Goal: Information Seeking & Learning: Learn about a topic

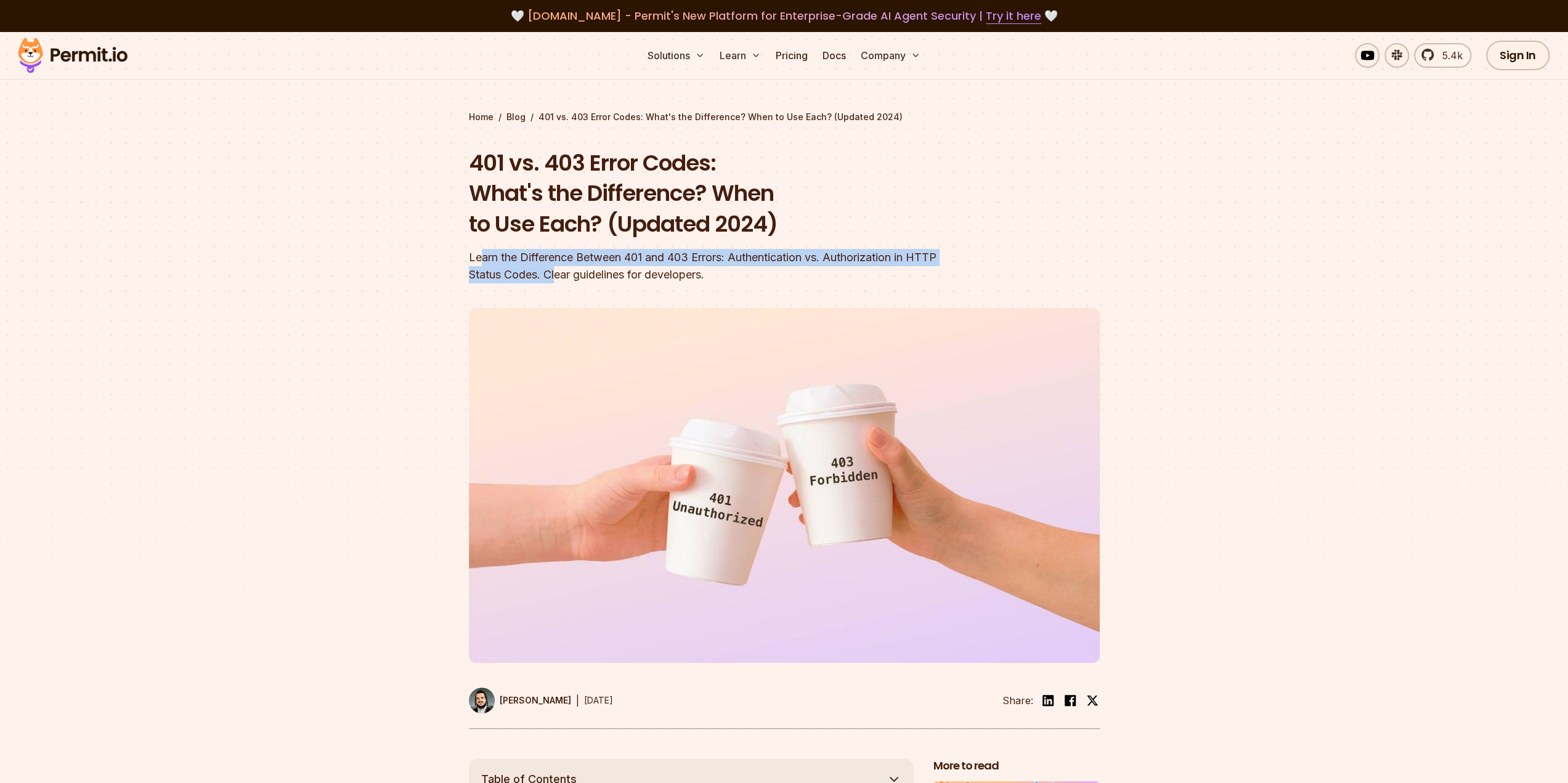
drag, startPoint x: 521, startPoint y: 262, endPoint x: 688, endPoint y: 271, distance: 167.2
click at [678, 270] on div "Learn the Difference Between 401 and 403 Errors: Authentication vs. Authorizati…" at bounding box center [705, 266] width 473 height 35
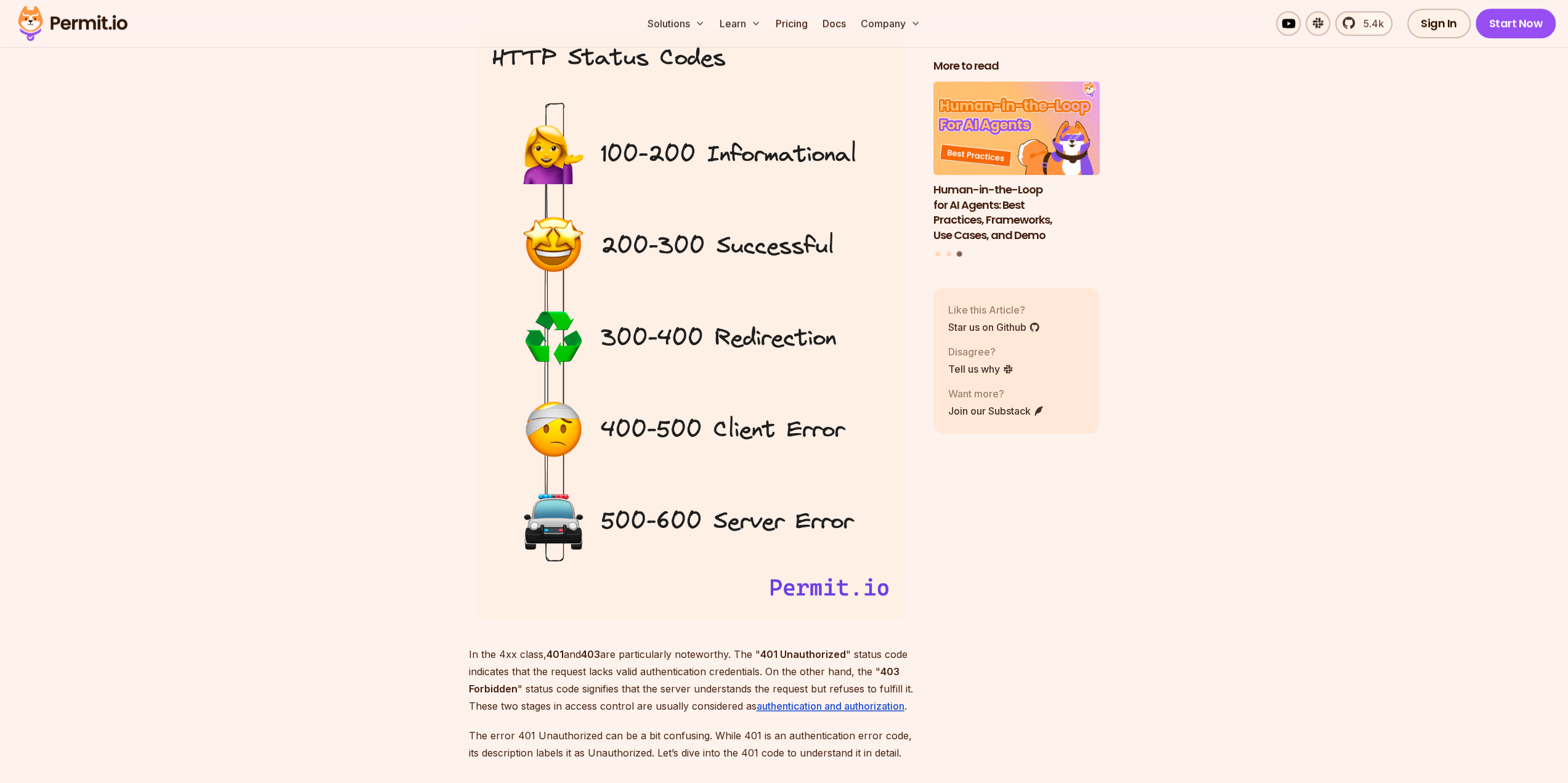
scroll to position [1232, 0]
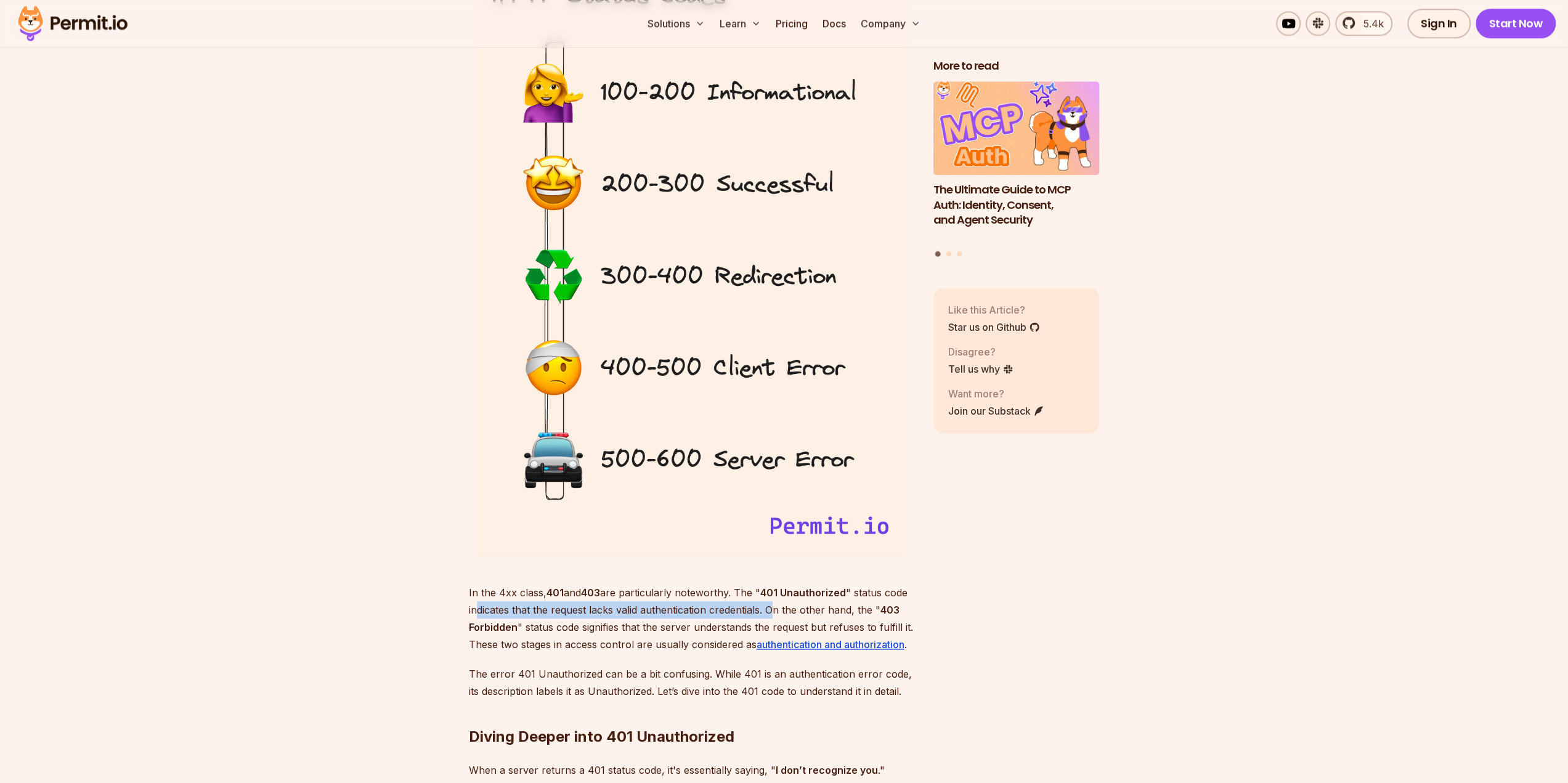
drag, startPoint x: 474, startPoint y: 610, endPoint x: 776, endPoint y: 612, distance: 302.0
click at [776, 612] on p "In the 4xx class, 401 and 403 are particularly noteworthy. The " 401 Unauthoriz…" at bounding box center [691, 618] width 445 height 69
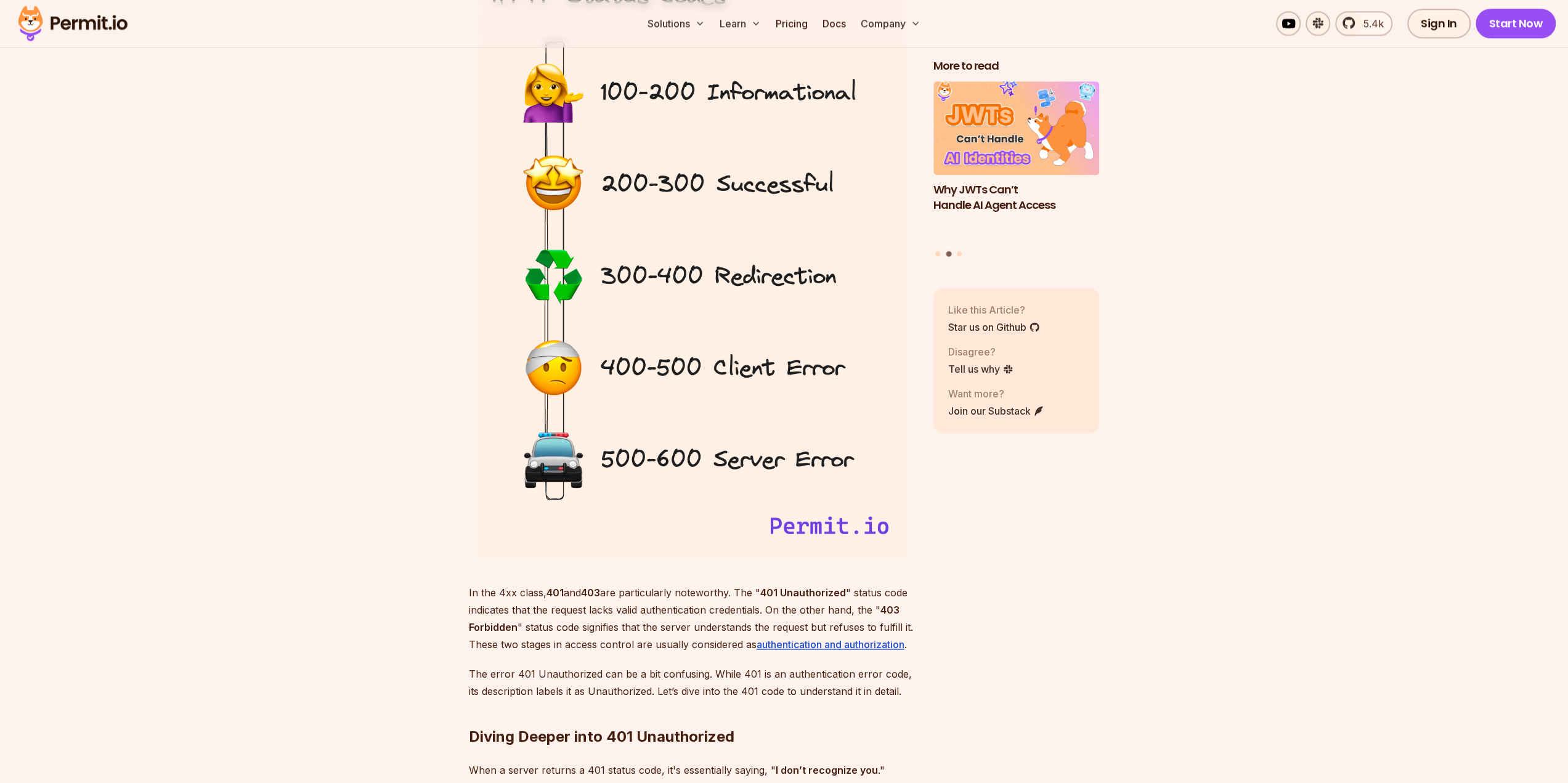
click at [578, 641] on p "In the 4xx class, 401 and 403 are particularly noteworthy. The " 401 Unauthoriz…" at bounding box center [691, 618] width 445 height 69
drag, startPoint x: 589, startPoint y: 609, endPoint x: 774, endPoint y: 608, distance: 185.0
click at [774, 608] on p "In the 4xx class, 401 and 403 are particularly noteworthy. The " 401 Unauthoriz…" at bounding box center [691, 618] width 445 height 69
click at [707, 635] on p "In the 4xx class, 401 and 403 are particularly noteworthy. The " 401 Unauthoriz…" at bounding box center [691, 618] width 445 height 69
drag, startPoint x: 596, startPoint y: 626, endPoint x: 647, endPoint y: 626, distance: 51.0
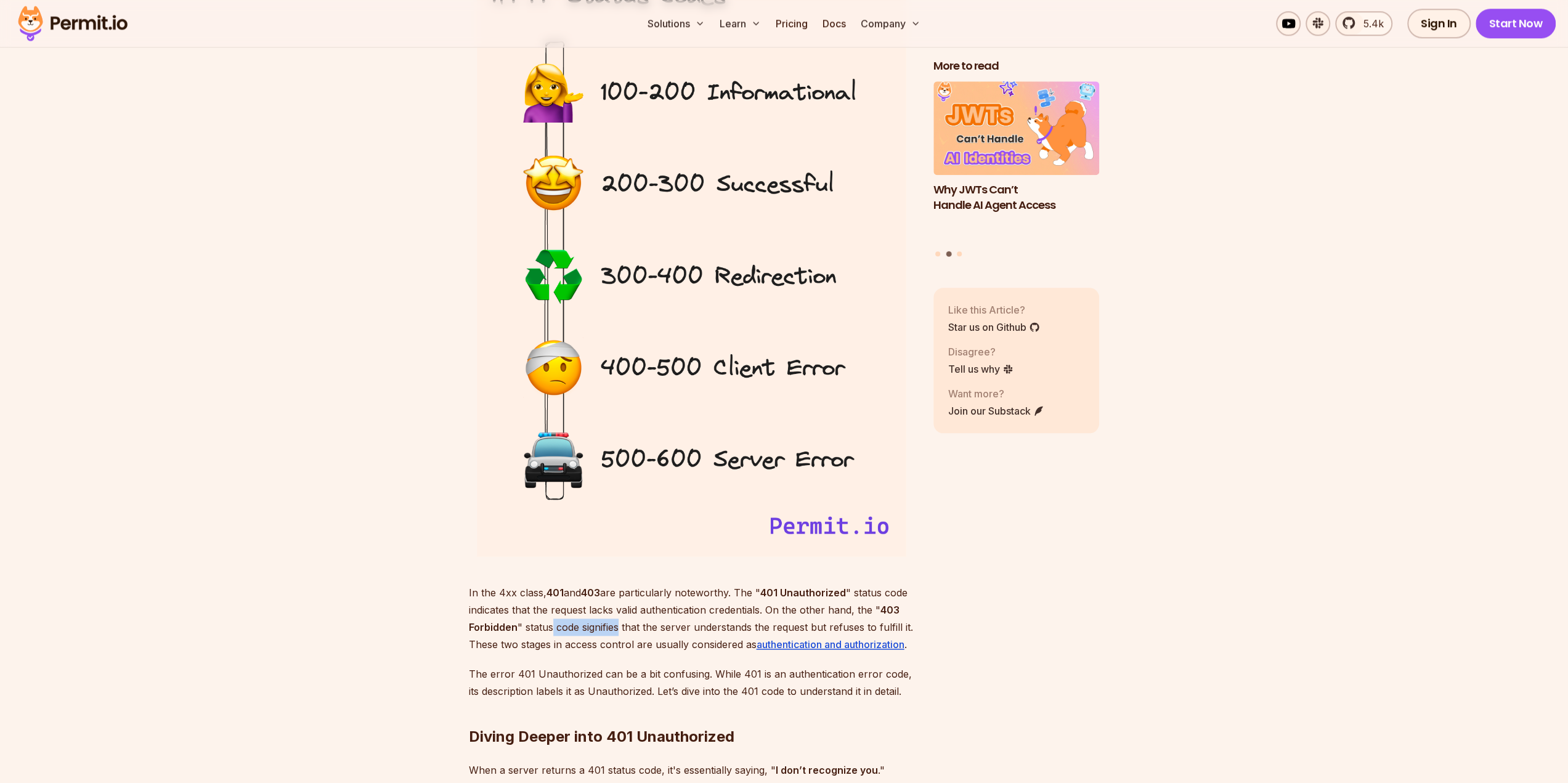
click at [636, 626] on p "In the 4xx class, 401 and 403 are particularly noteworthy. The " 401 Unauthoriz…" at bounding box center [691, 618] width 445 height 69
click at [659, 651] on p "In the 4xx class, 401 and 403 are particularly noteworthy. The " 401 Unauthoriz…" at bounding box center [691, 618] width 445 height 69
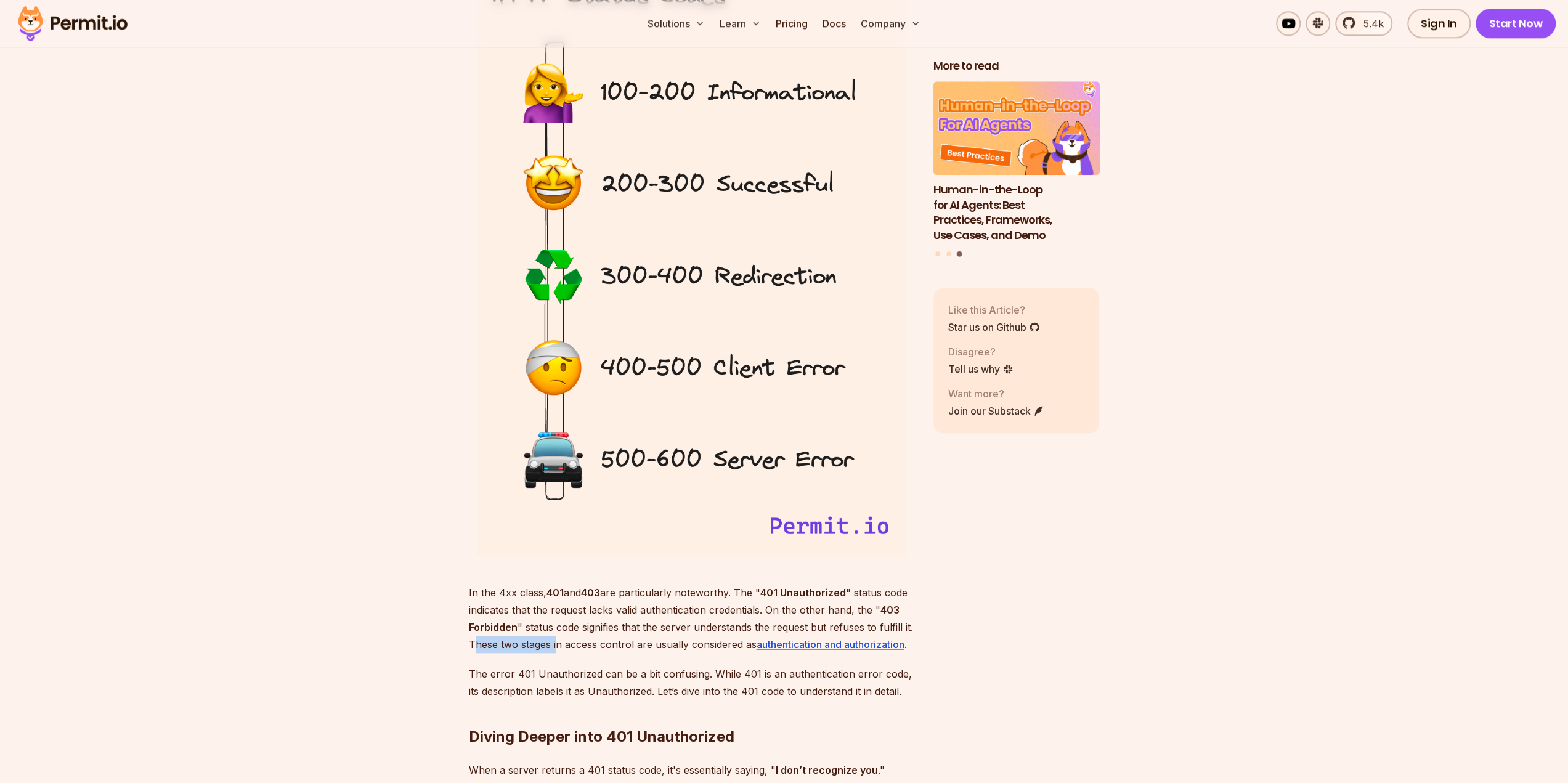
drag, startPoint x: 501, startPoint y: 644, endPoint x: 615, endPoint y: 651, distance: 114.2
click at [589, 647] on p "In the 4xx class, 401 and 403 are particularly noteworthy. The " 401 Unauthoriz…" at bounding box center [691, 618] width 445 height 69
drag, startPoint x: 603, startPoint y: 665, endPoint x: 542, endPoint y: 652, distance: 62.4
click at [603, 665] on p "The error 401 Unauthorized can be a bit confusing. While 401 is an authenticati…" at bounding box center [691, 683] width 445 height 35
drag, startPoint x: 508, startPoint y: 645, endPoint x: 611, endPoint y: 644, distance: 103.0
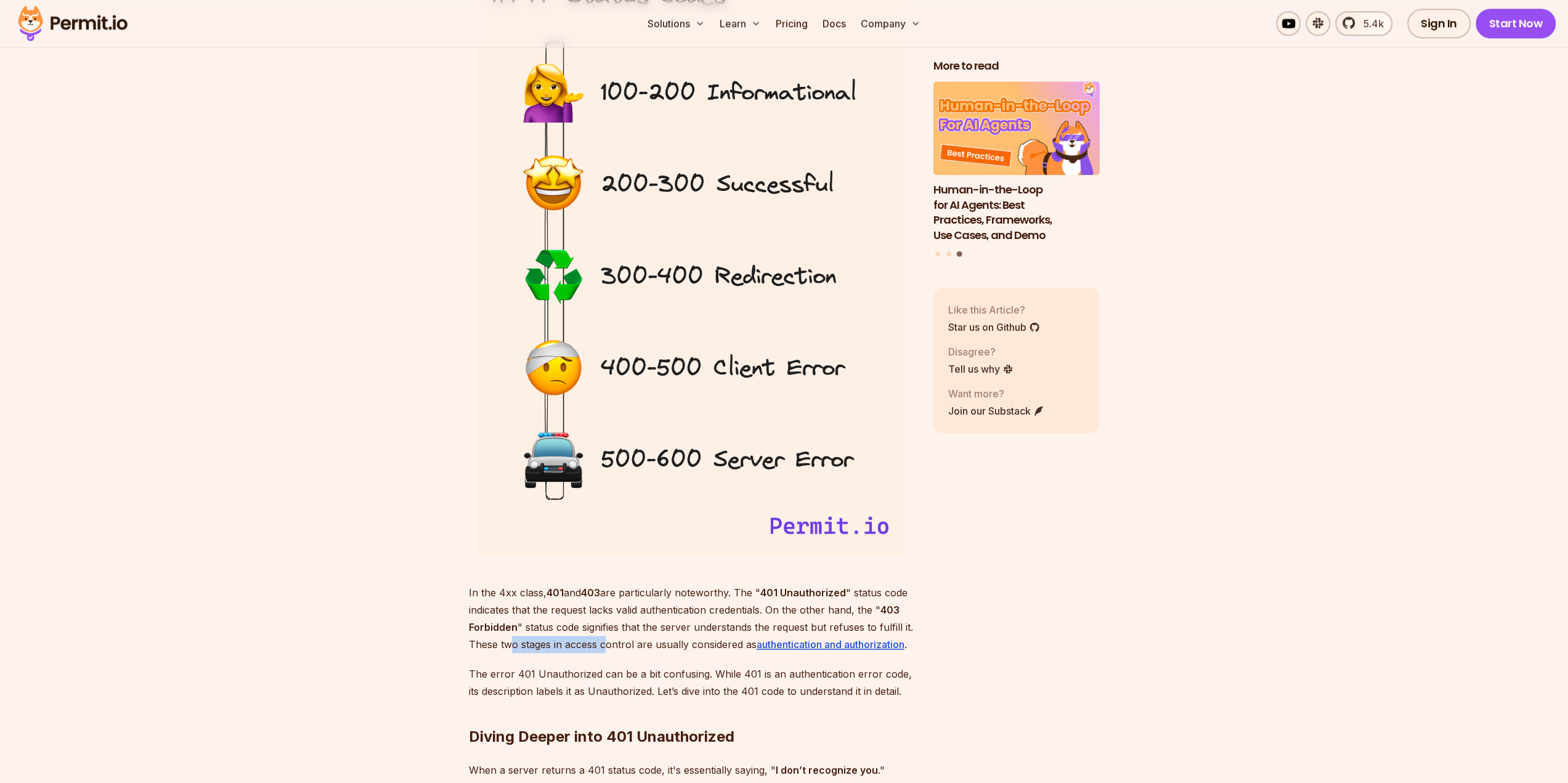
click at [611, 644] on p "In the 4xx class, 401 and 403 are particularly noteworthy. The " 401 Unauthoriz…" at bounding box center [691, 618] width 445 height 69
drag, startPoint x: 543, startPoint y: 674, endPoint x: 714, endPoint y: 676, distance: 171.0
click at [714, 676] on p "The error 401 Unauthorized can be a bit confusing. While 401 is an authenticati…" at bounding box center [691, 683] width 445 height 35
click at [645, 686] on p "The error 401 Unauthorized can be a bit confusing. While 401 is an authenticati…" at bounding box center [691, 683] width 445 height 35
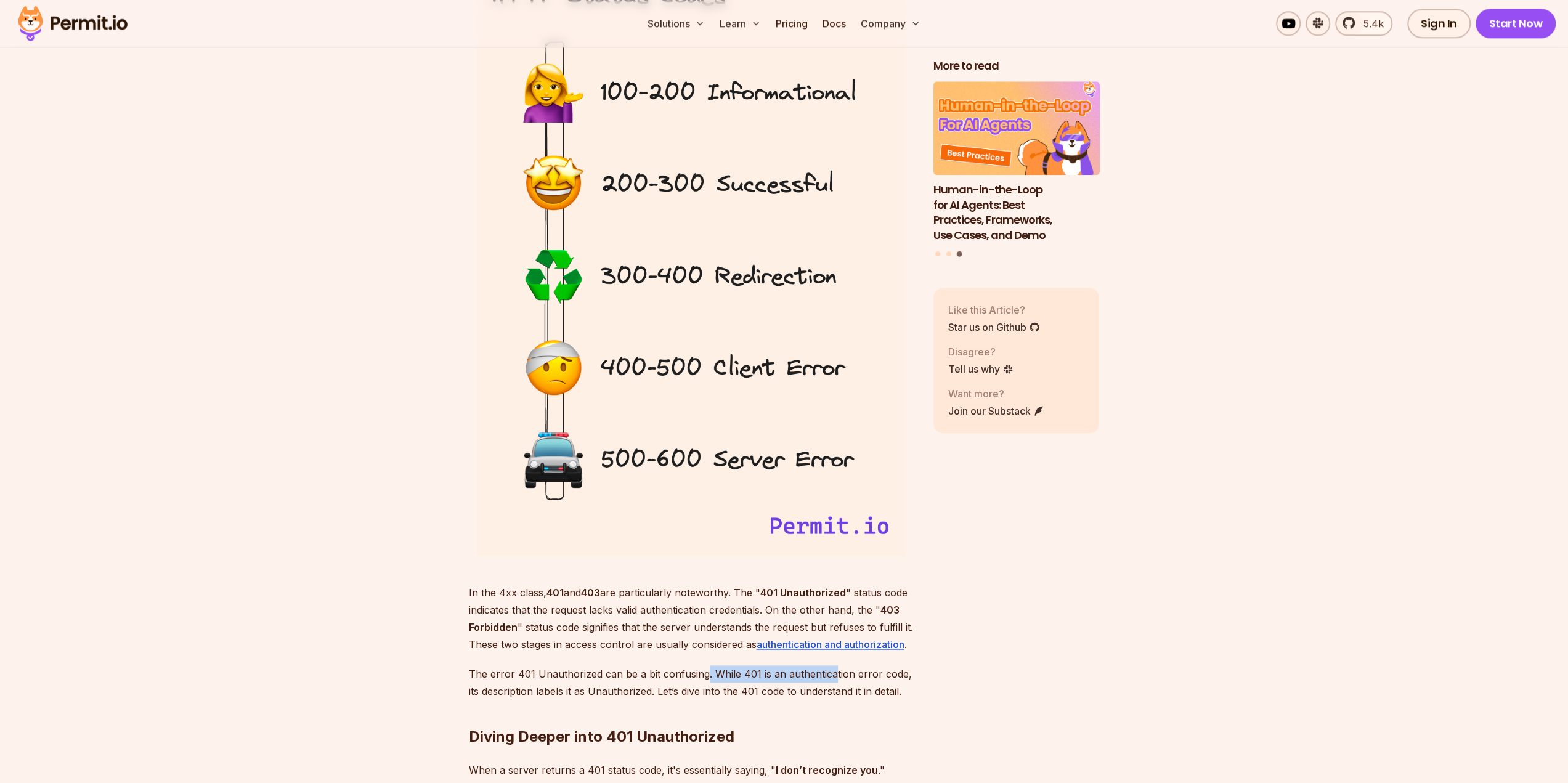
drag, startPoint x: 702, startPoint y: 677, endPoint x: 844, endPoint y: 679, distance: 142.0
click at [844, 679] on p "The error 401 Unauthorized can be a bit confusing. While 401 is an authenticati…" at bounding box center [691, 683] width 445 height 35
click at [790, 695] on p "The error 401 Unauthorized can be a bit confusing. While 401 is an authenticati…" at bounding box center [691, 683] width 445 height 35
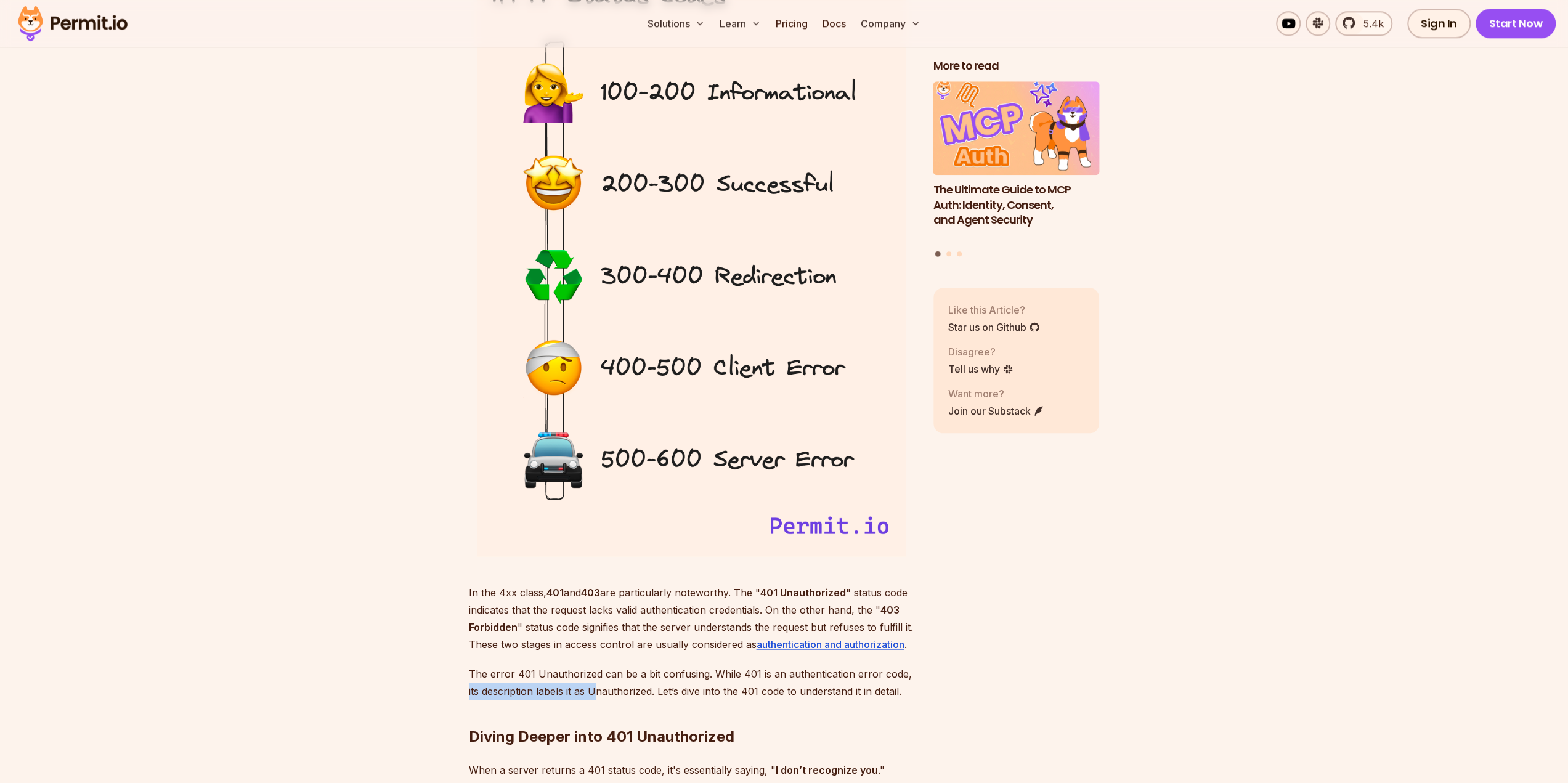
drag, startPoint x: 466, startPoint y: 690, endPoint x: 619, endPoint y: 689, distance: 153.0
click at [659, 688] on p "The error 401 Unauthorized can be a bit confusing. While 401 is an authenticati…" at bounding box center [691, 683] width 445 height 35
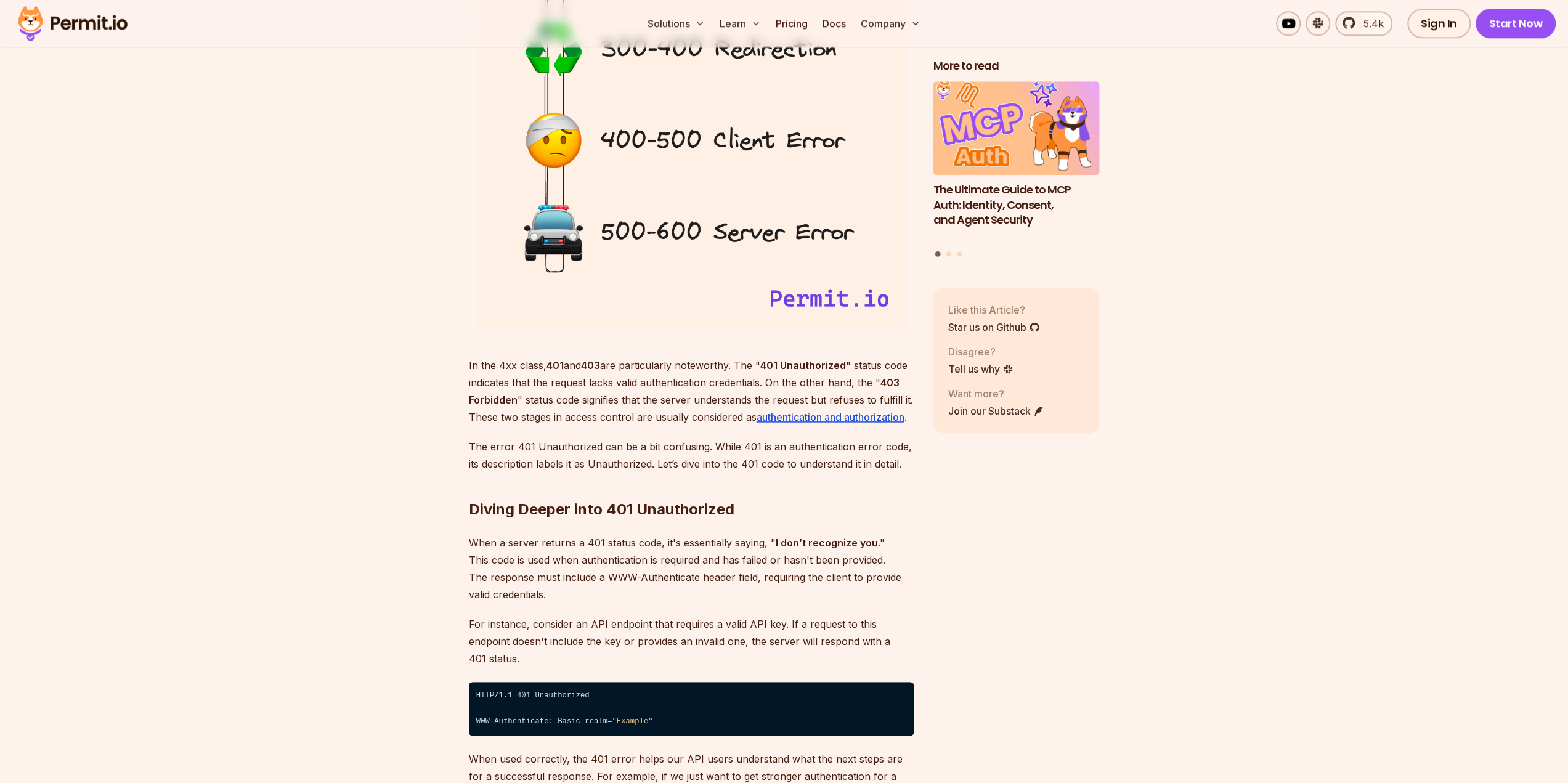
scroll to position [1478, 0]
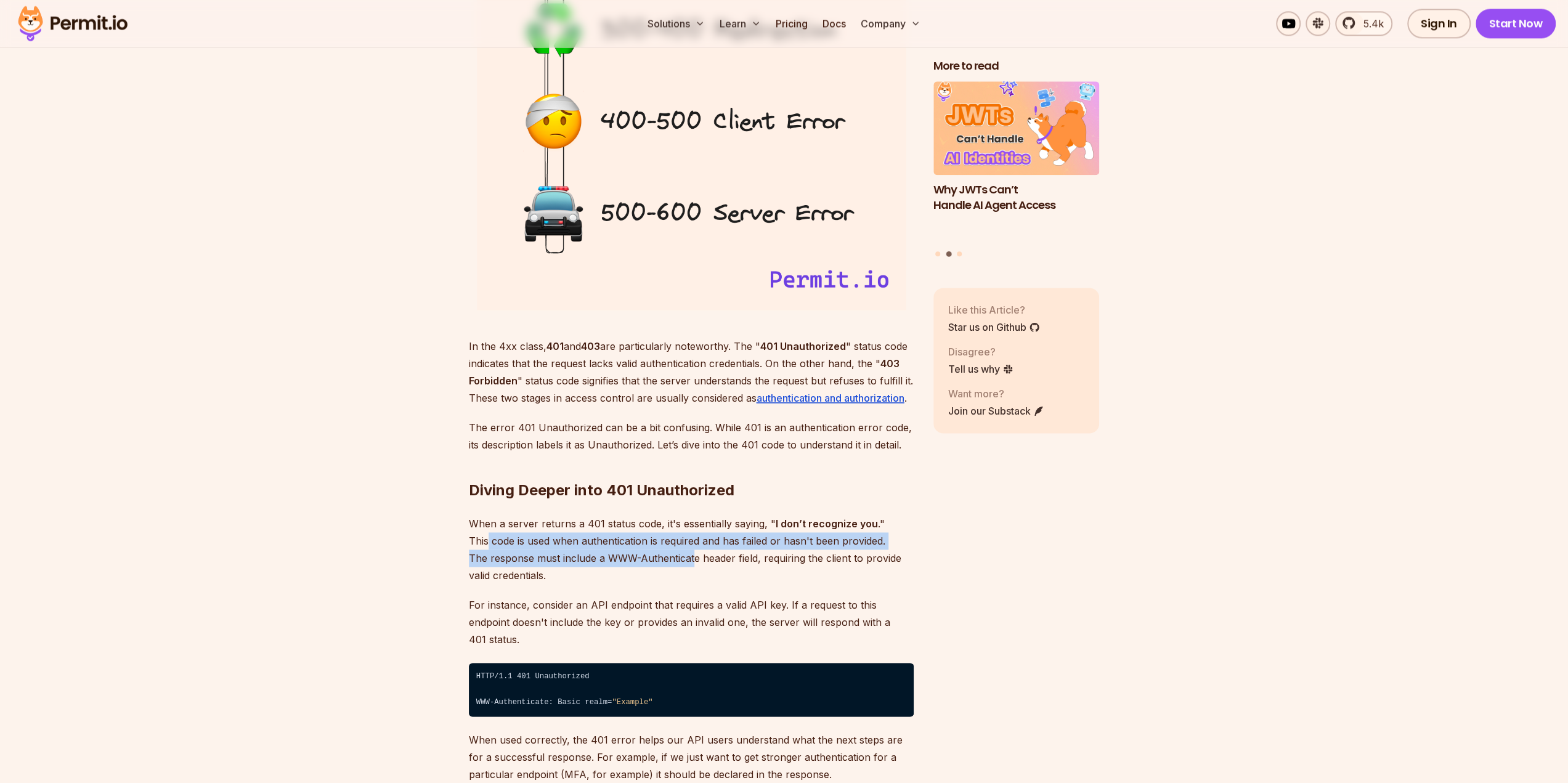
drag, startPoint x: 487, startPoint y: 539, endPoint x: 694, endPoint y: 554, distance: 207.5
click at [694, 554] on p "When a server returns a 401 status code, it's essentially saying, " I don’t rec…" at bounding box center [691, 549] width 445 height 69
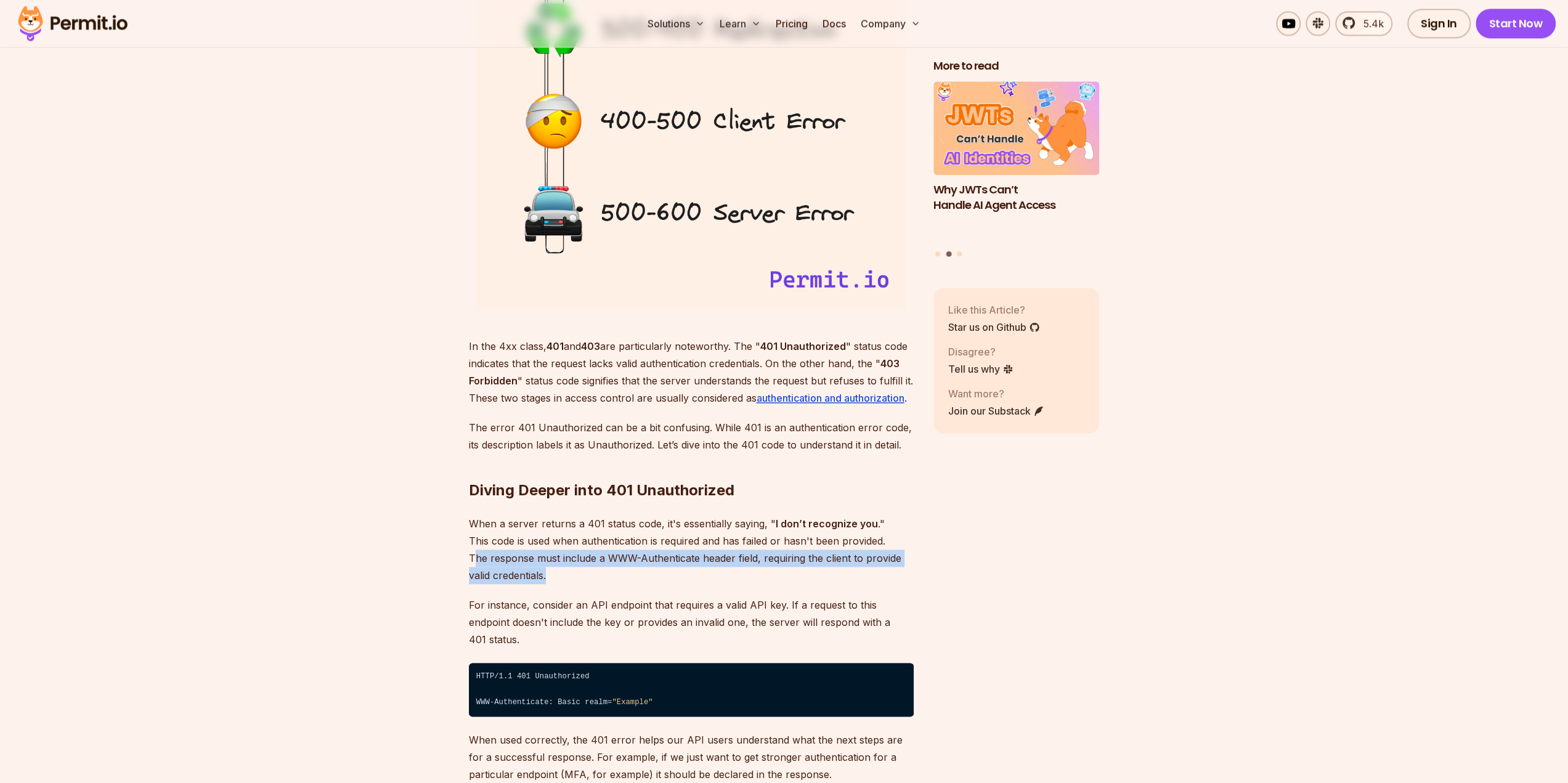
drag, startPoint x: 475, startPoint y: 565, endPoint x: 590, endPoint y: 576, distance: 115.5
click at [590, 576] on p "When a server returns a 401 status code, it's essentially saying, " I don’t rec…" at bounding box center [691, 549] width 445 height 69
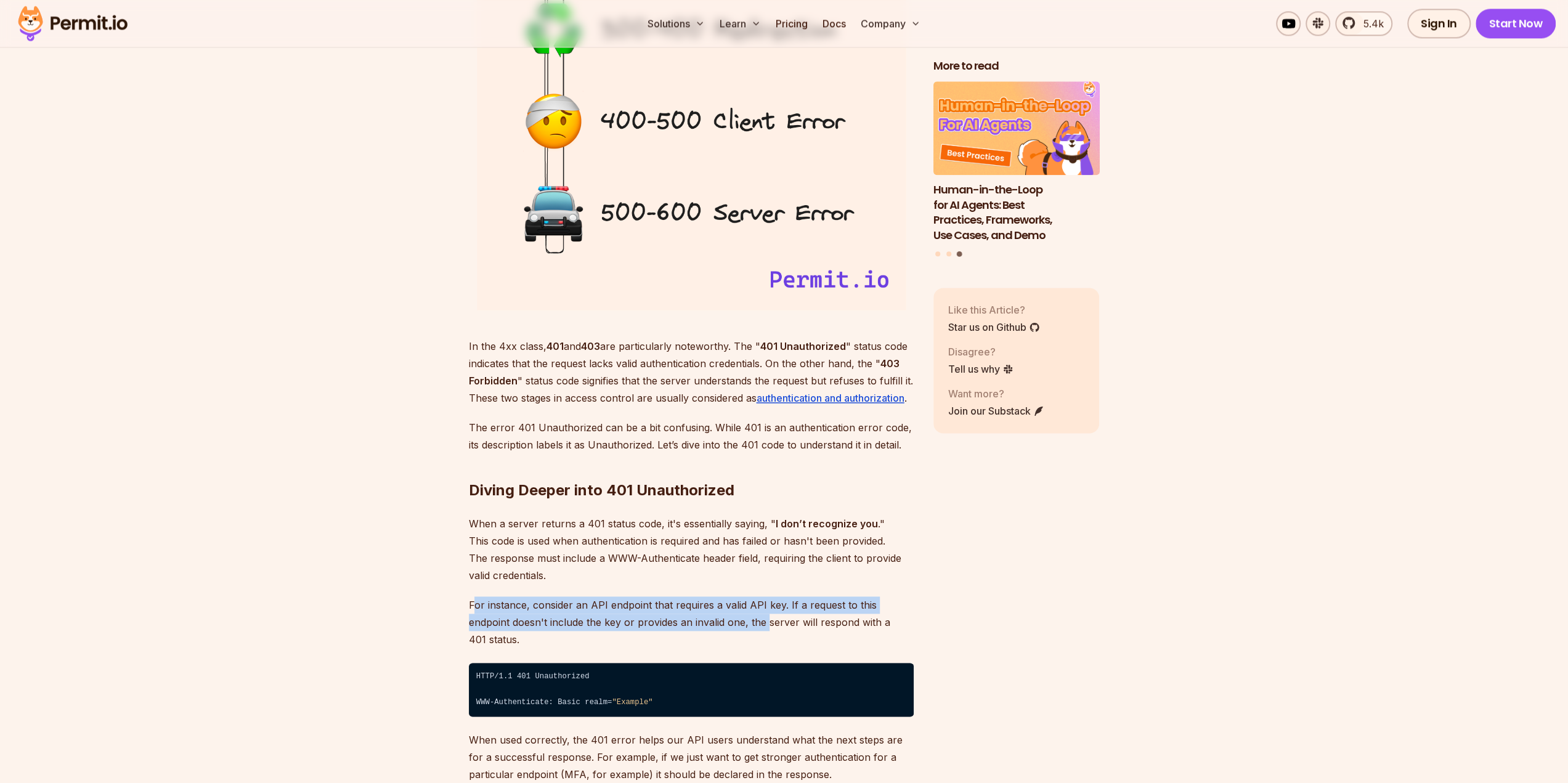
drag, startPoint x: 479, startPoint y: 607, endPoint x: 721, endPoint y: 617, distance: 242.2
click at [721, 617] on p "For instance, consider an API endpoint that requires a valid API key. If a requ…" at bounding box center [691, 622] width 445 height 52
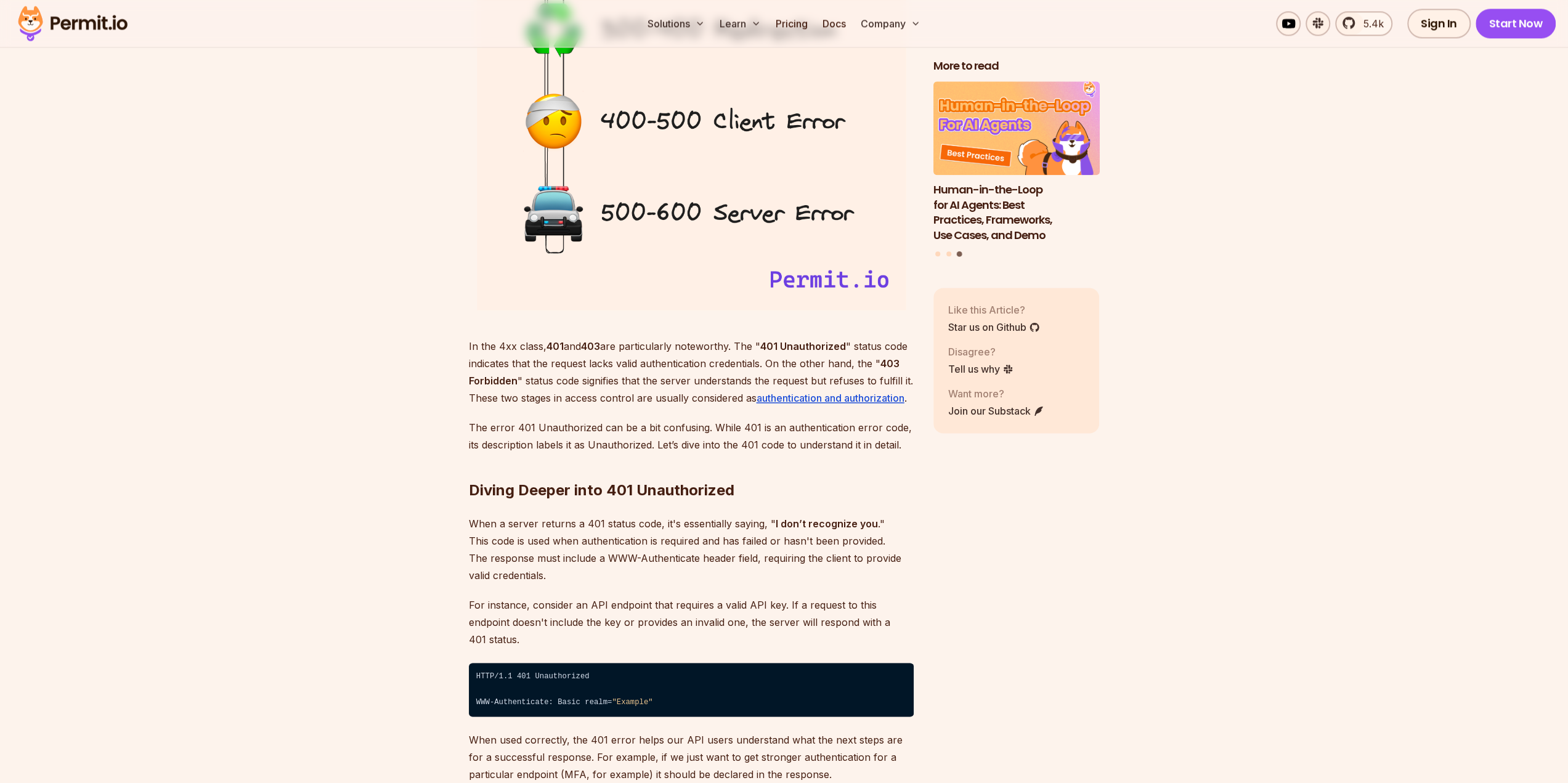
click at [794, 617] on p "For instance, consider an API endpoint that requires a valid API key. If a requ…" at bounding box center [691, 622] width 445 height 52
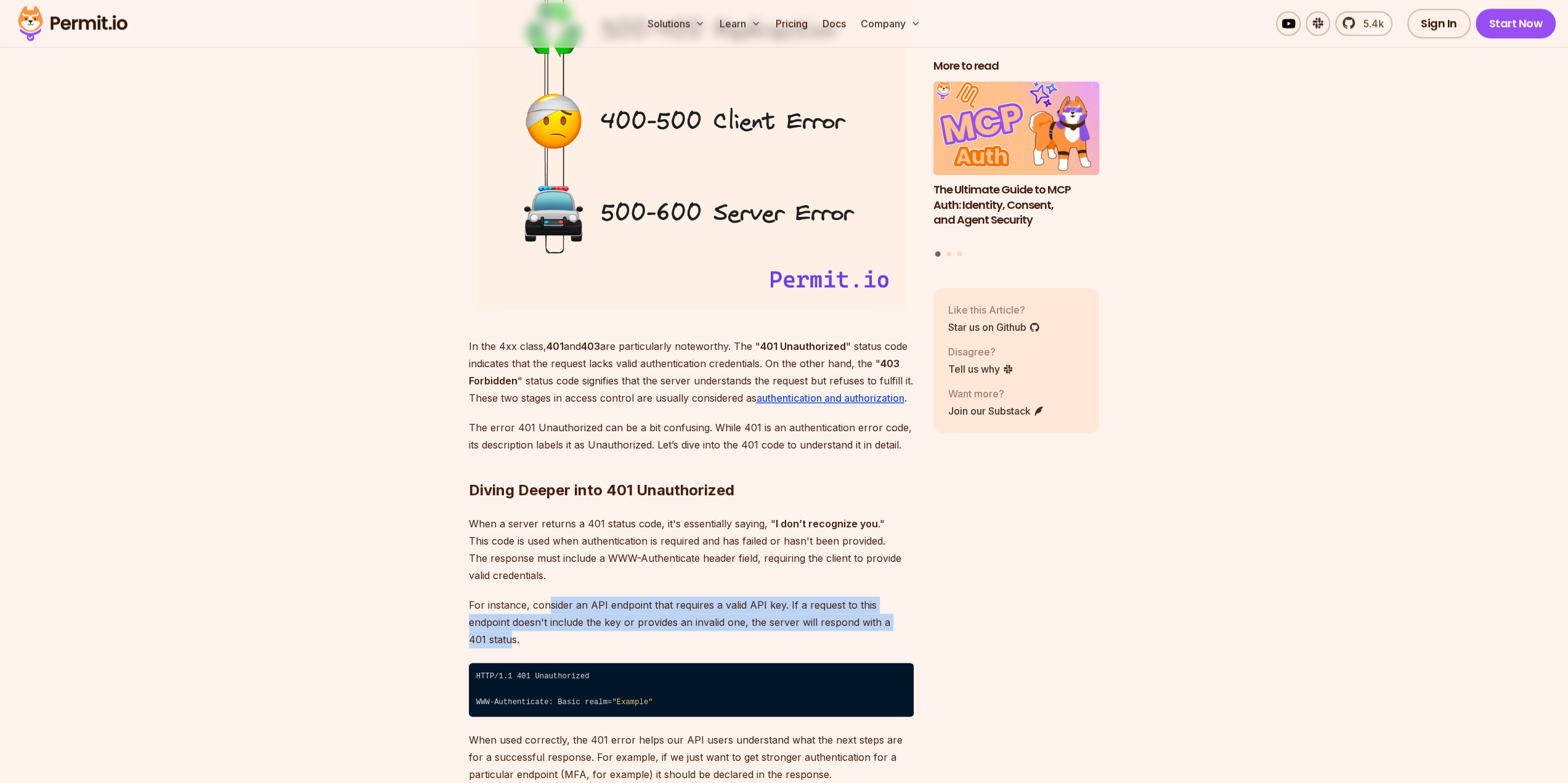
drag, startPoint x: 887, startPoint y: 621, endPoint x: 500, endPoint y: 609, distance: 387.2
click at [500, 609] on p "For instance, consider an API endpoint that requires a valid API key. If a requ…" at bounding box center [691, 622] width 445 height 52
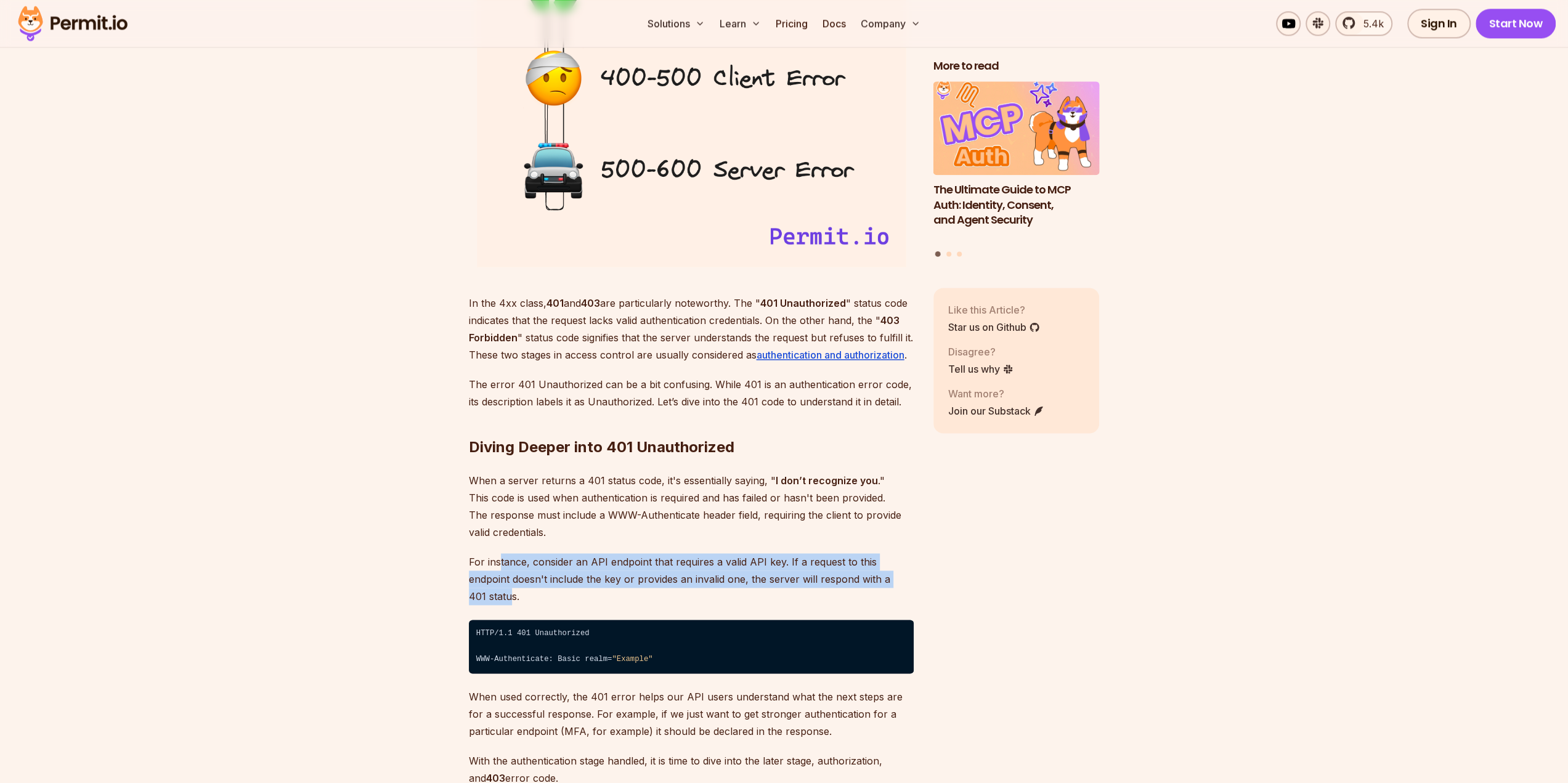
scroll to position [1602, 0]
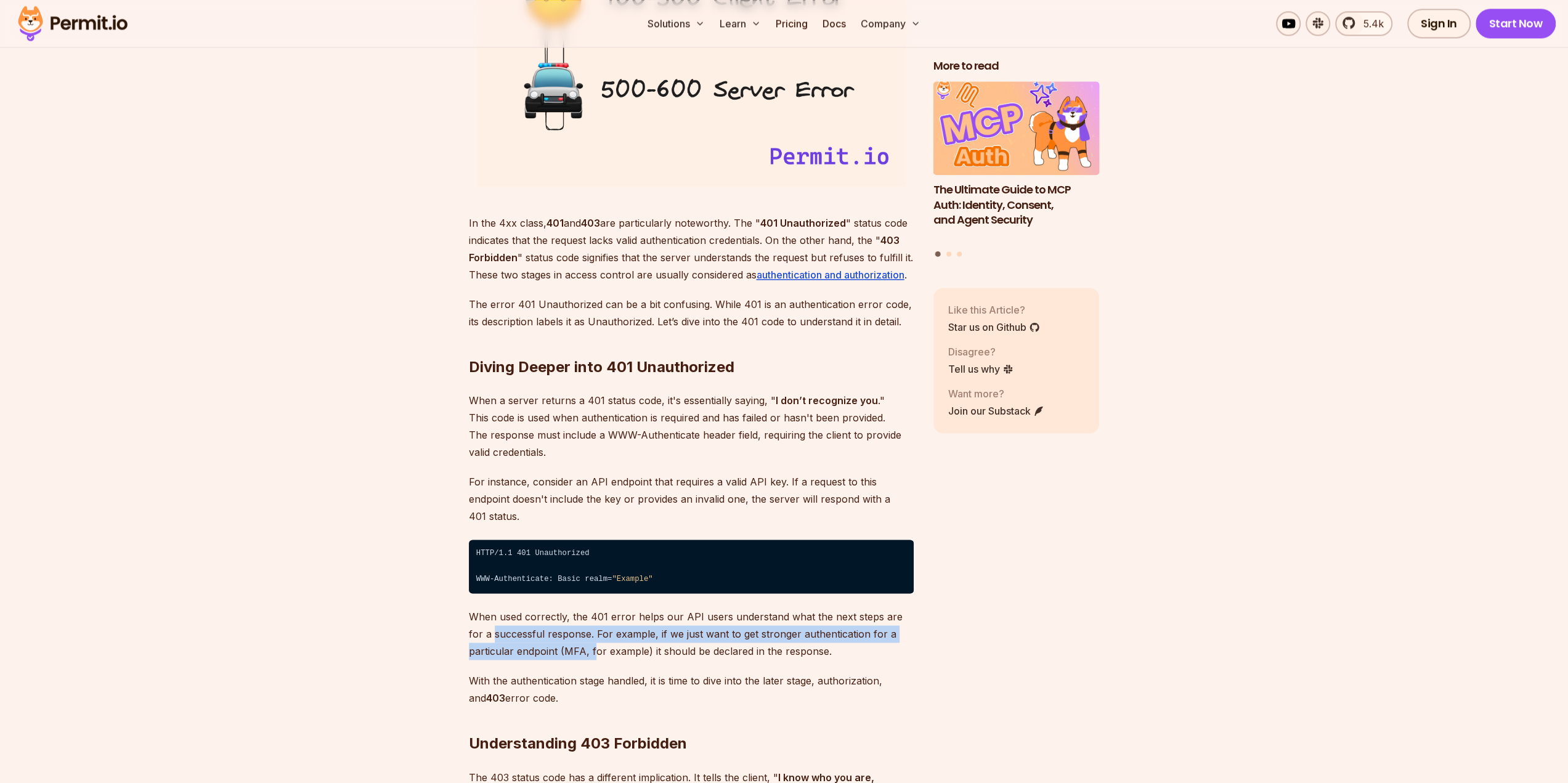
drag, startPoint x: 478, startPoint y: 621, endPoint x: 597, endPoint y: 635, distance: 119.8
click at [594, 635] on p "When used correctly, the 401 error helps our API users understand what the next…" at bounding box center [691, 634] width 445 height 52
click at [696, 638] on p "When used correctly, the 401 error helps our API users understand what the next…" at bounding box center [691, 634] width 445 height 52
drag, startPoint x: 636, startPoint y: 616, endPoint x: 810, endPoint y: 635, distance: 175.0
click at [774, 630] on p "When used correctly, the 401 error helps our API users understand what the next…" at bounding box center [691, 634] width 445 height 52
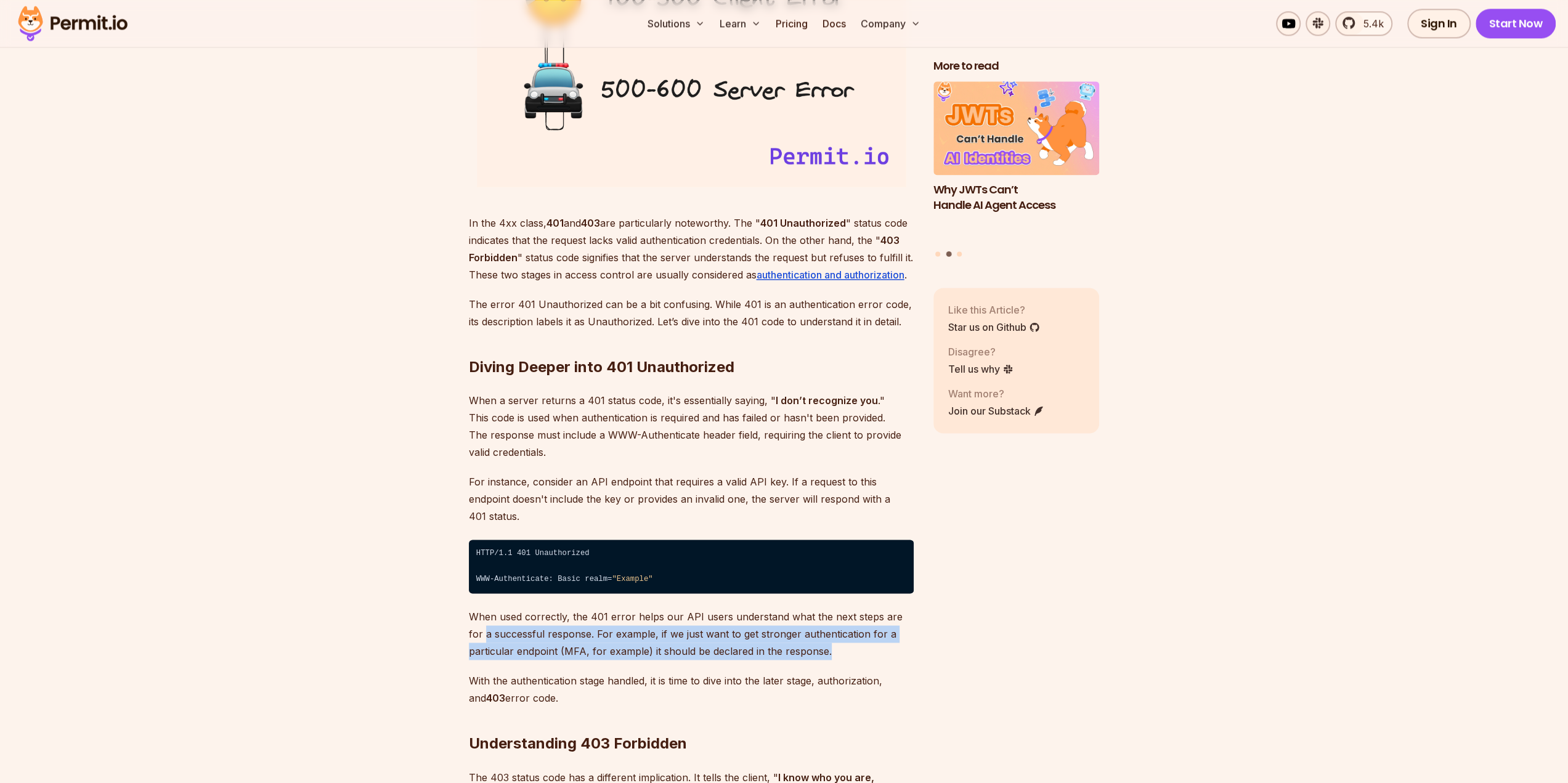
drag, startPoint x: 832, startPoint y: 639, endPoint x: 253, endPoint y: 609, distance: 579.8
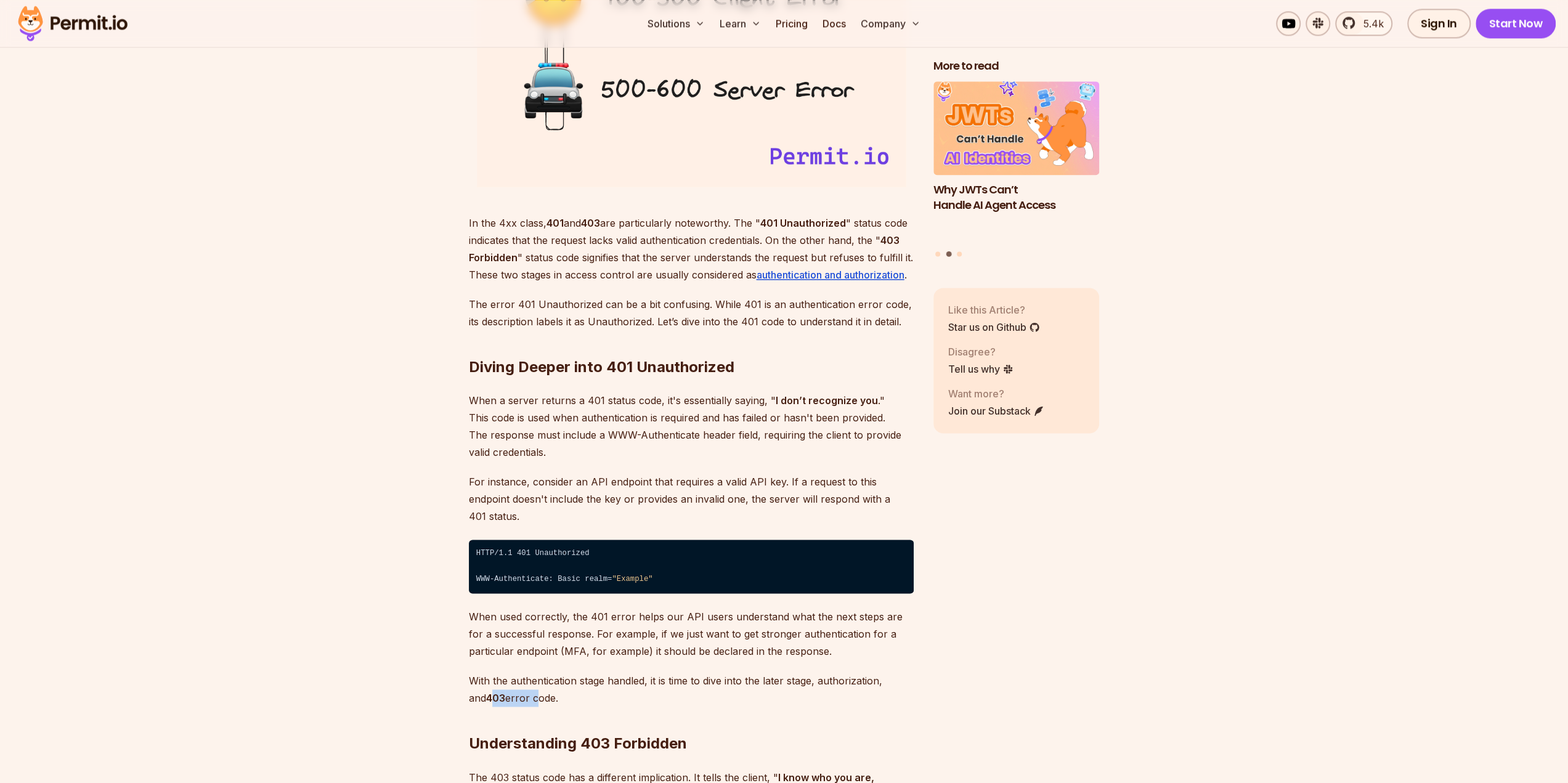
drag, startPoint x: 524, startPoint y: 680, endPoint x: 427, endPoint y: 672, distance: 97.3
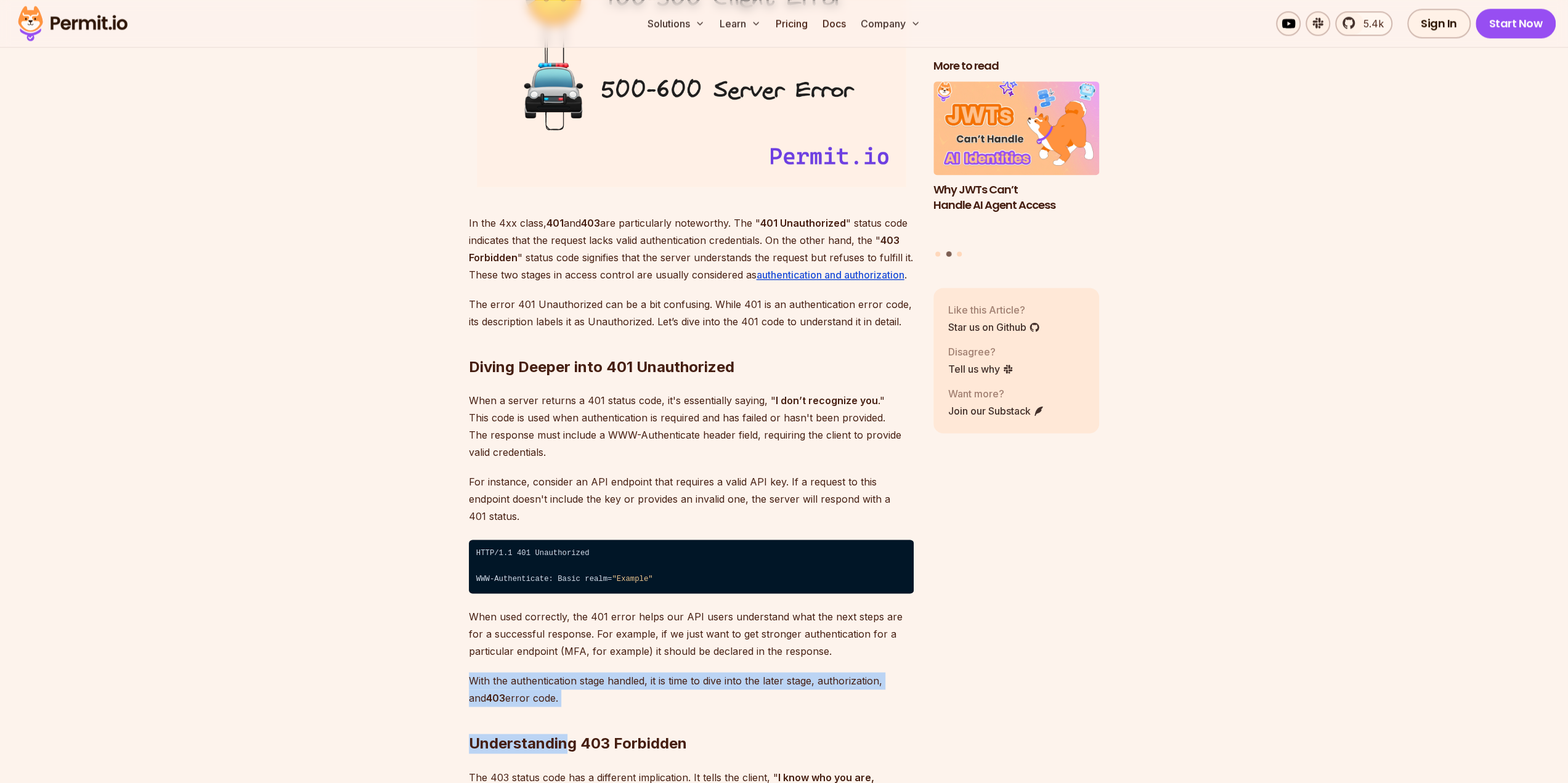
drag, startPoint x: 466, startPoint y: 665, endPoint x: 563, endPoint y: 683, distance: 98.7
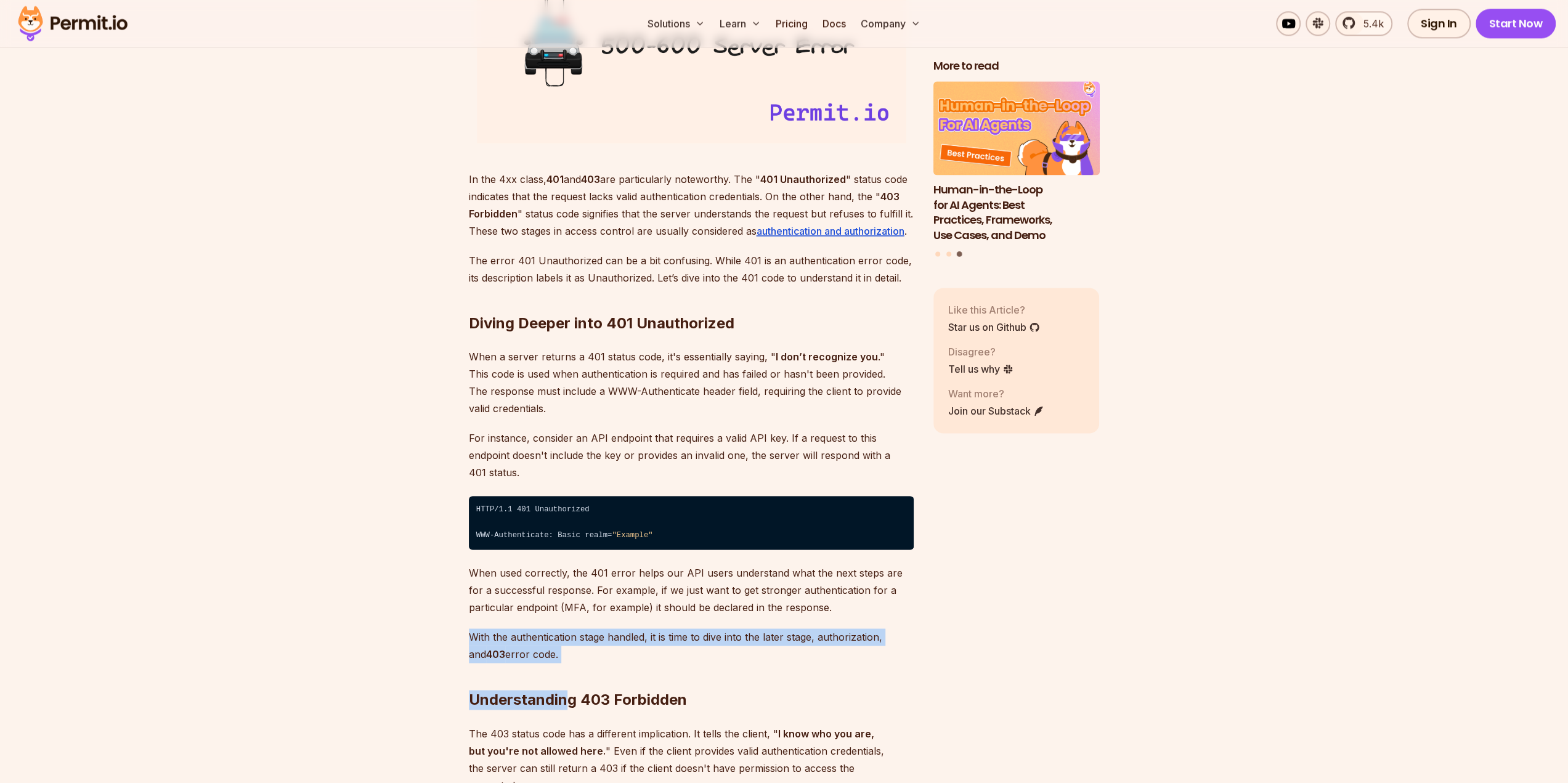
scroll to position [1663, 0]
